Goal: Register for event/course

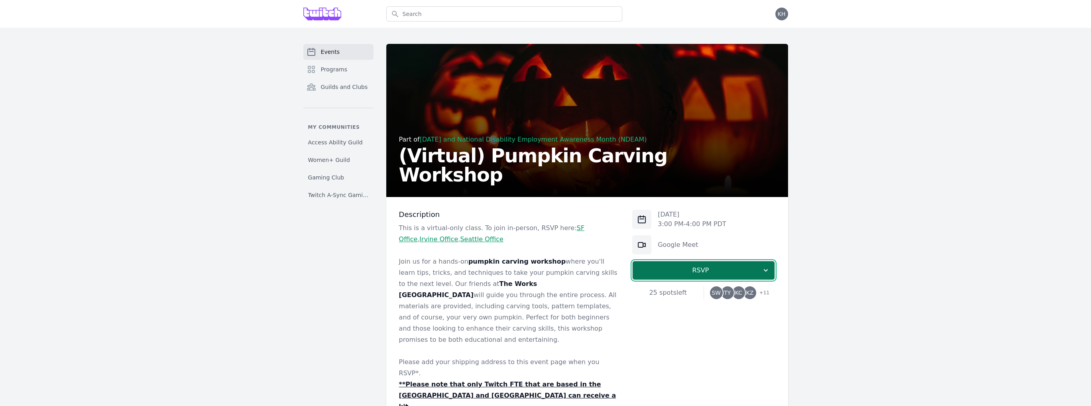
click at [672, 264] on button "RSVP" at bounding box center [703, 270] width 143 height 19
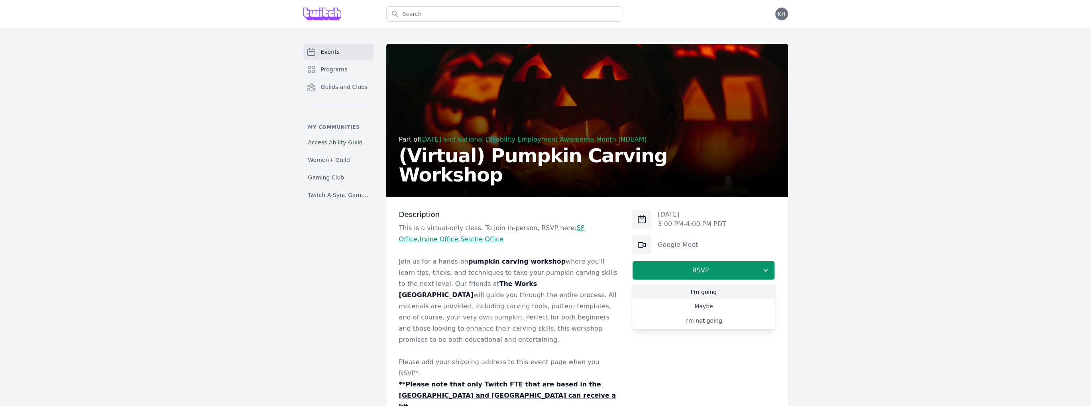
click at [693, 289] on link "I'm going" at bounding box center [703, 292] width 143 height 14
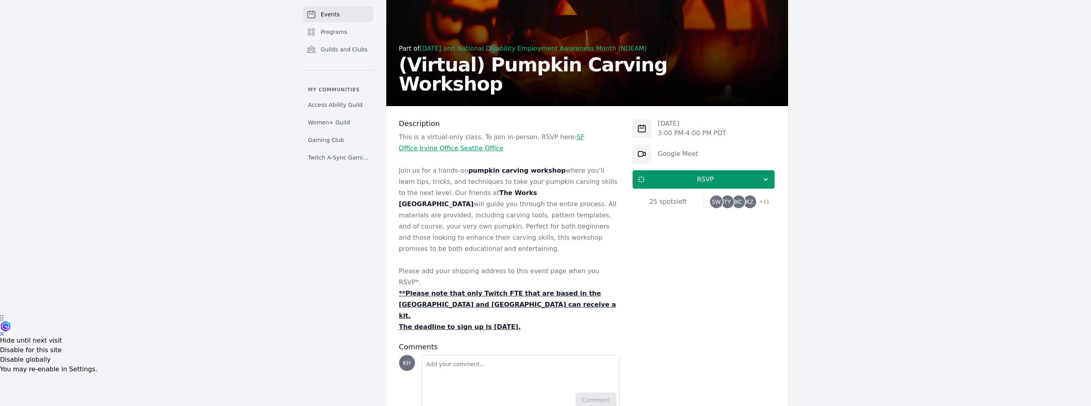
scroll to position [389, 0]
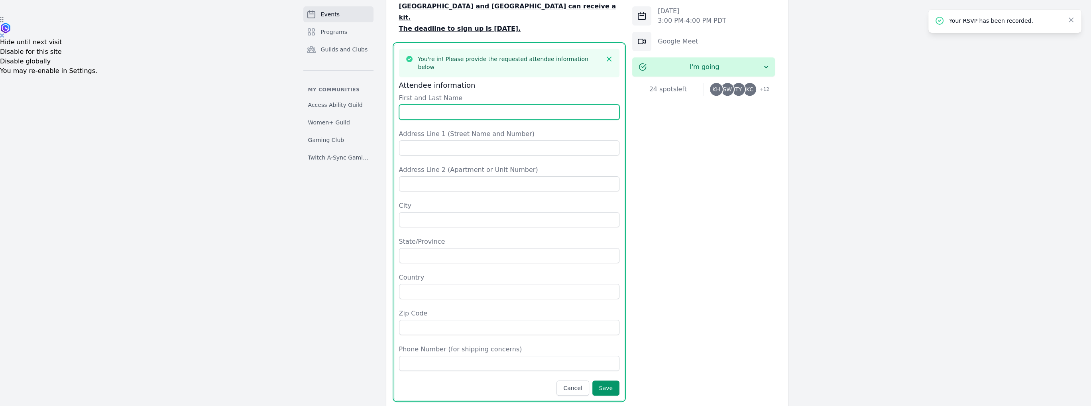
click at [502, 104] on input "First and Last Name" at bounding box center [509, 111] width 221 height 15
type input "k"
type input "[PERSON_NAME]"
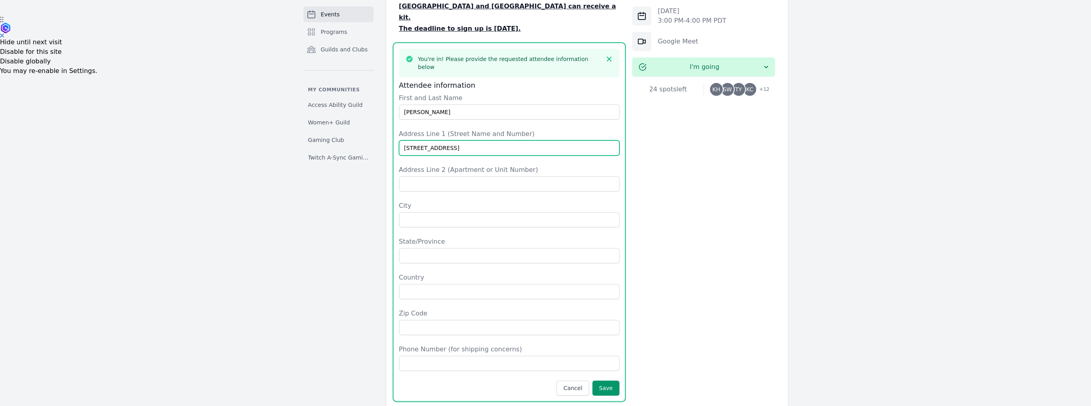
type input "[STREET_ADDRESS]"
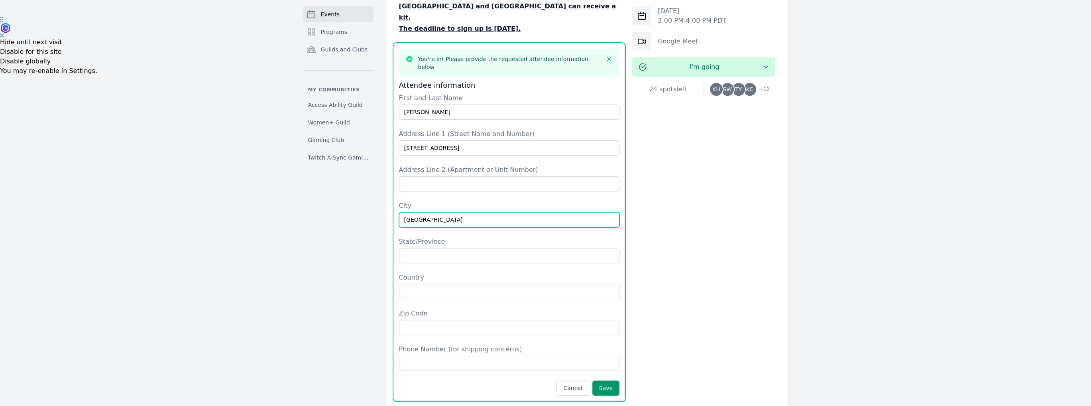
type input "[GEOGRAPHIC_DATA]"
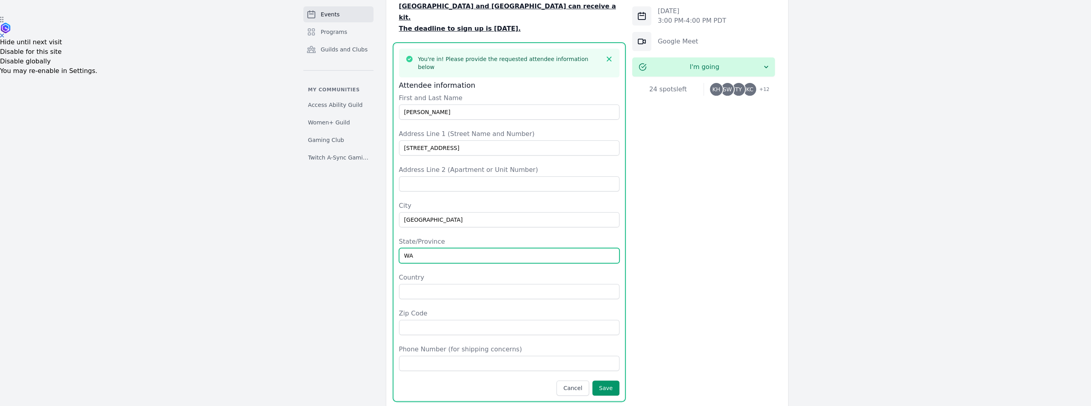
type input "WA"
type input "98115"
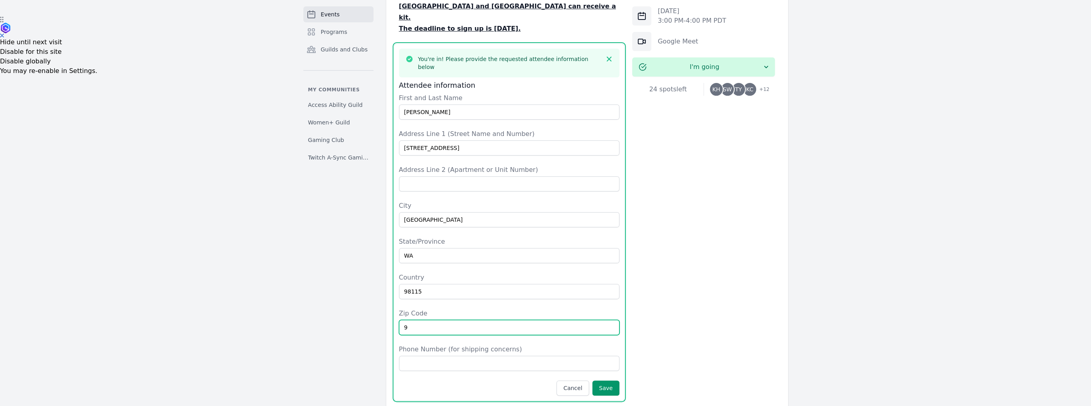
type input "9"
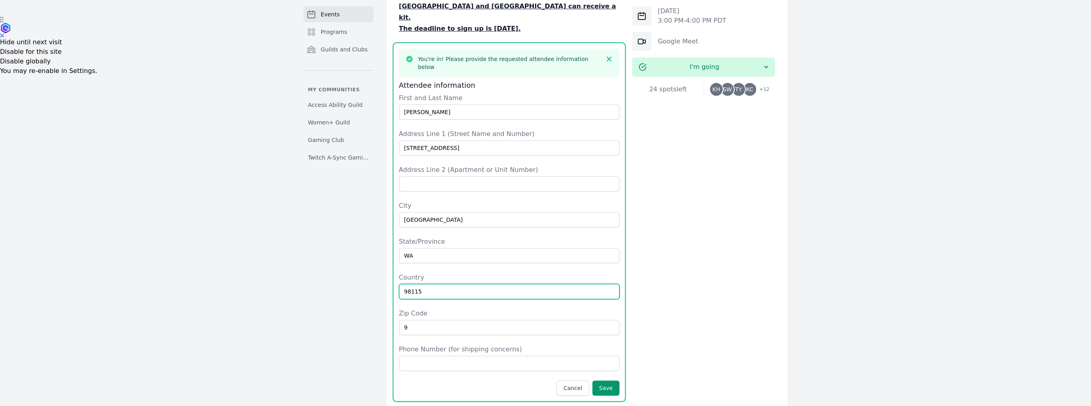
drag, startPoint x: 437, startPoint y: 250, endPoint x: 357, endPoint y: 238, distance: 80.5
click at [360, 241] on div "Events Programs Guilds and Clubs My communities Access Ability Guild Women+ Gui…" at bounding box center [546, 73] width 510 height 836
type input "US"
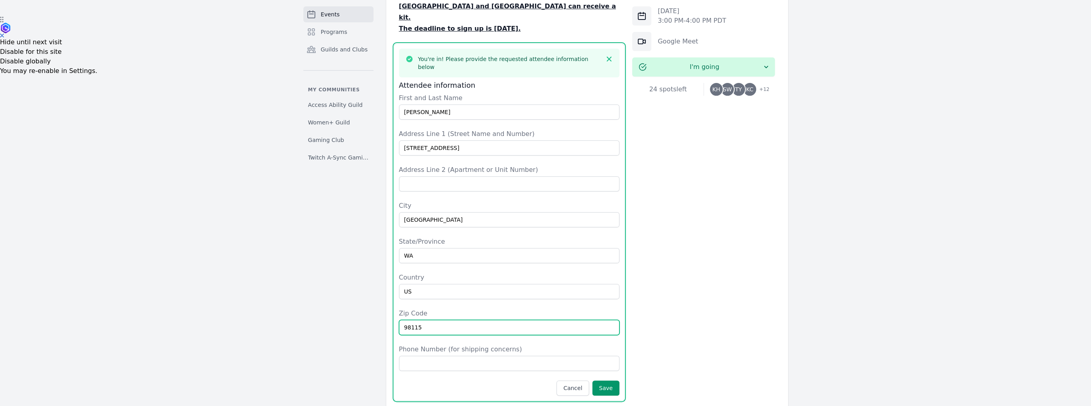
type input "98115"
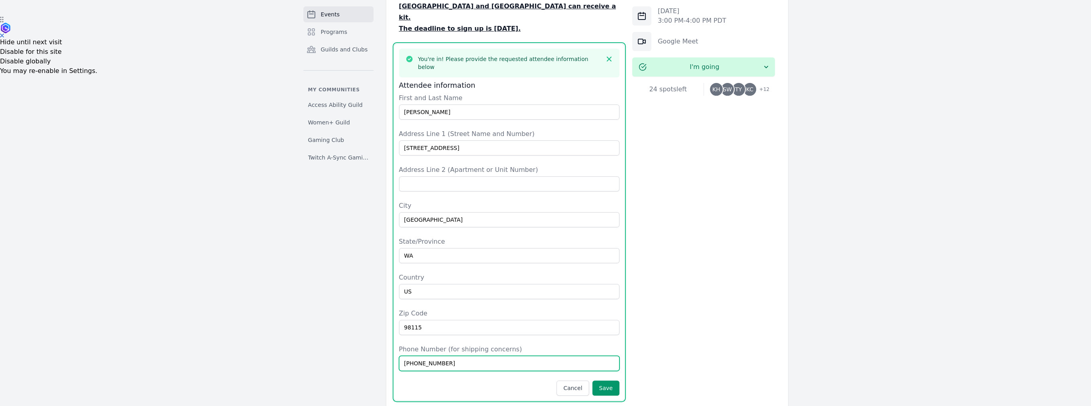
type input "[PHONE_NUMBER]"
click at [606, 380] on button "Save" at bounding box center [605, 387] width 27 height 15
